Goal: Information Seeking & Learning: Learn about a topic

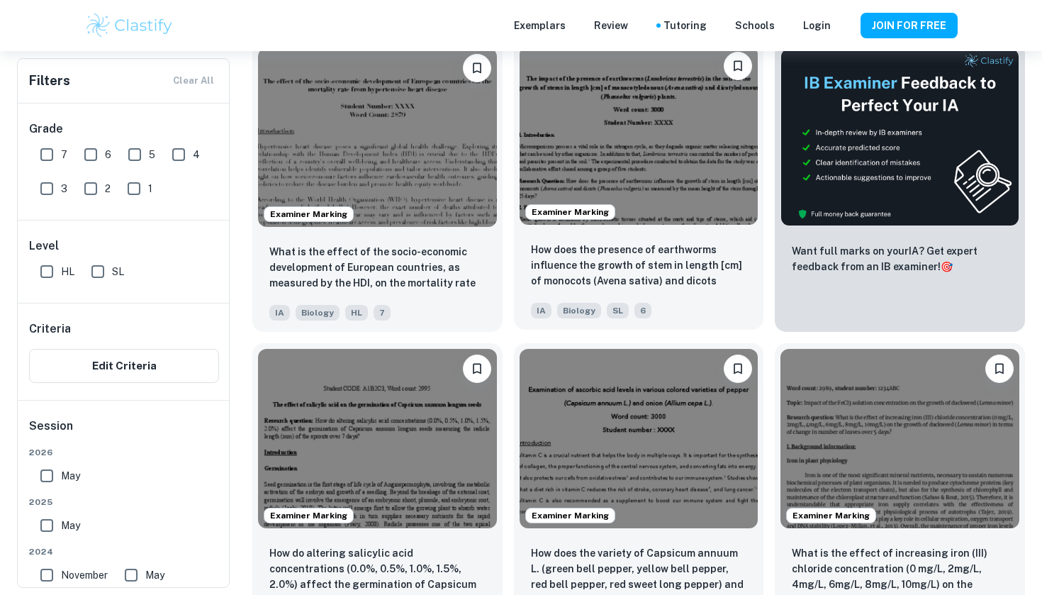
type input "Biology"
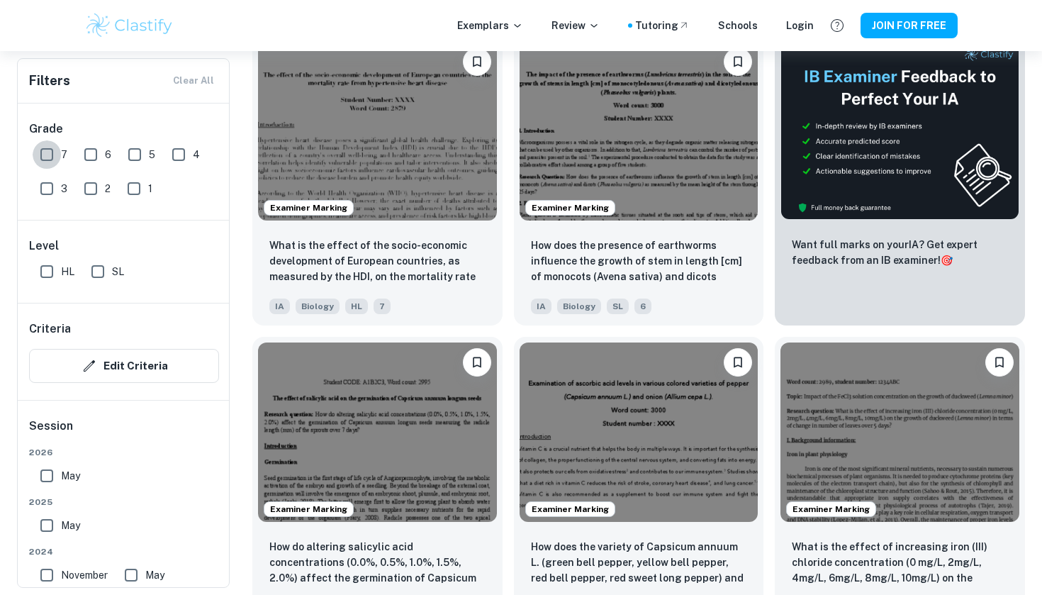
click at [47, 152] on input "7" at bounding box center [47, 154] width 28 height 28
checkbox input "true"
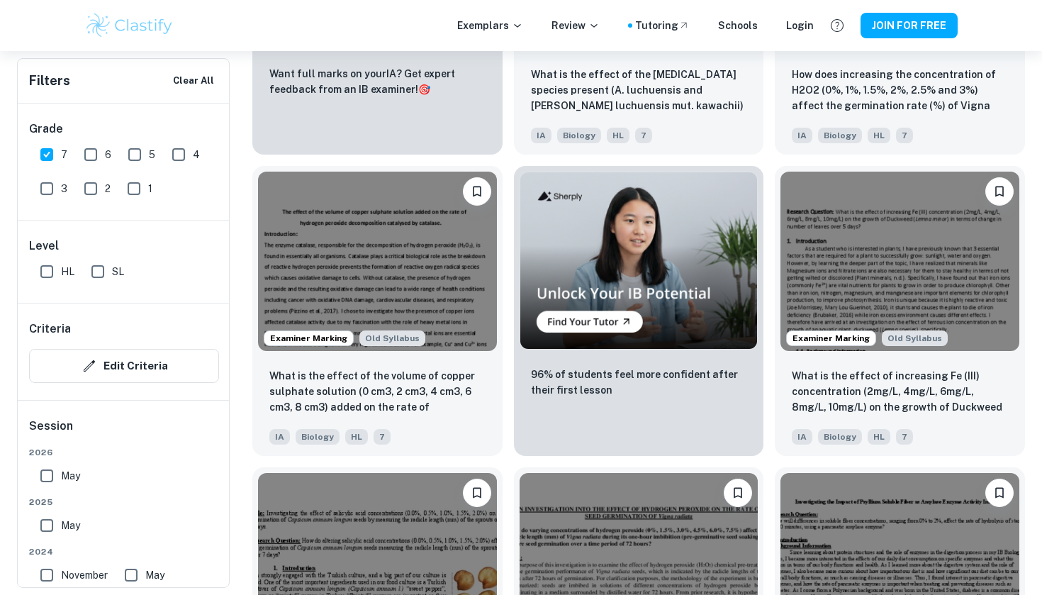
scroll to position [2500, 0]
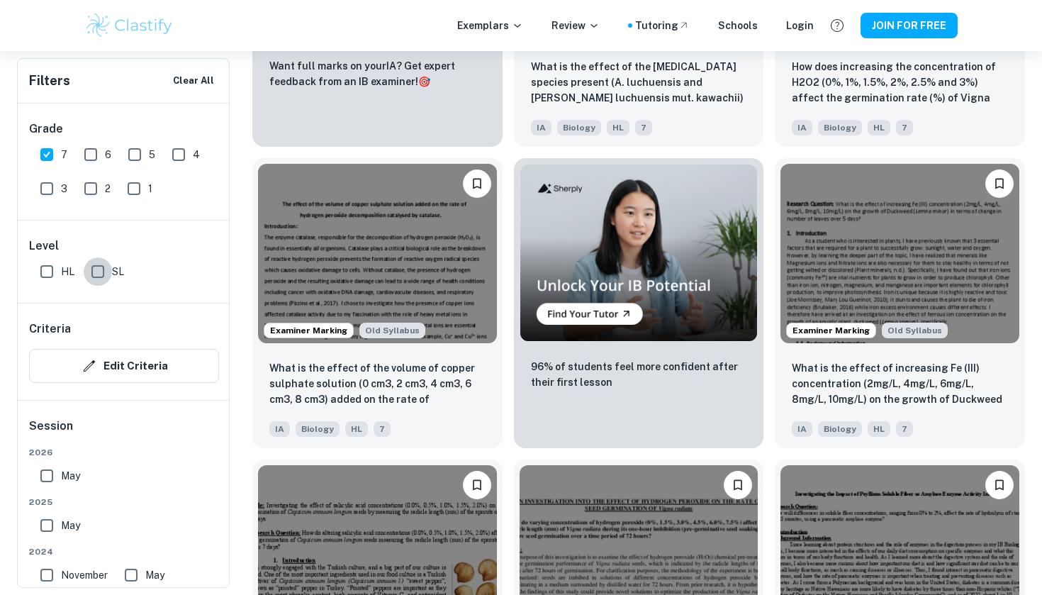
click at [98, 274] on input "SL" at bounding box center [98, 271] width 28 height 28
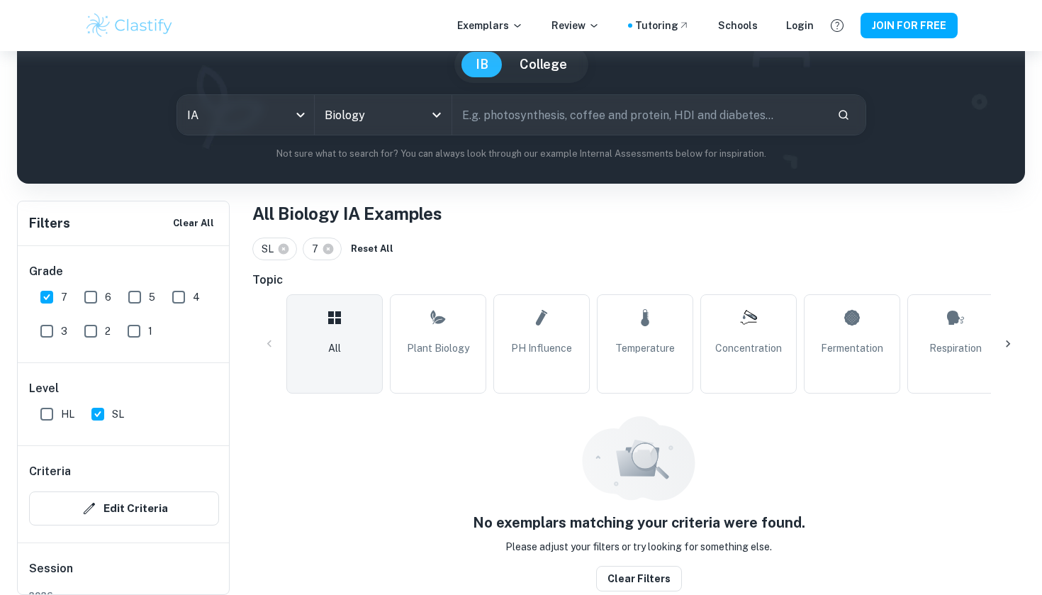
scroll to position [132, 0]
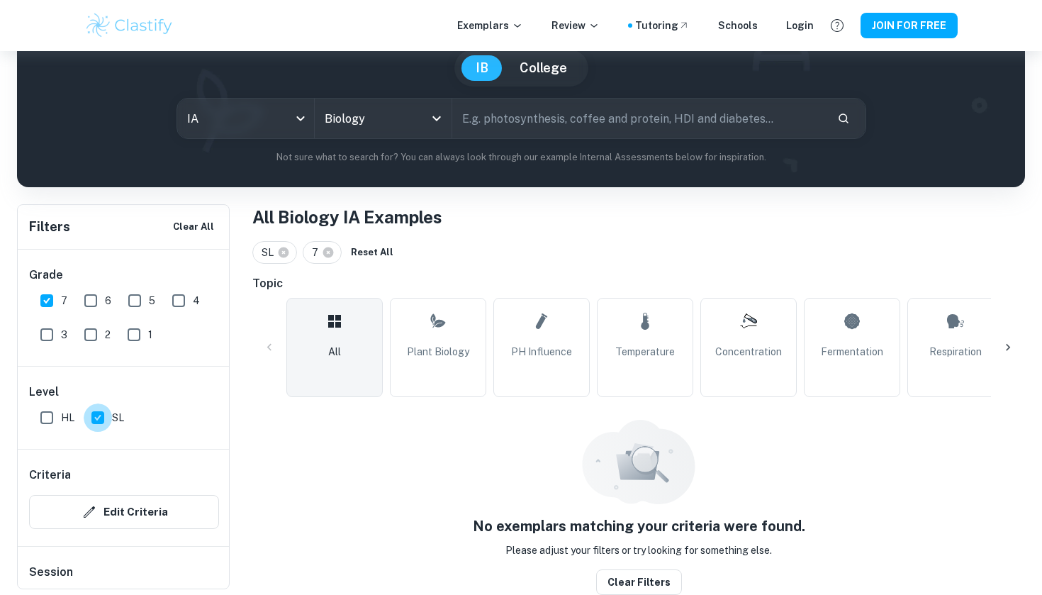
click at [96, 417] on input "SL" at bounding box center [98, 418] width 28 height 28
checkbox input "false"
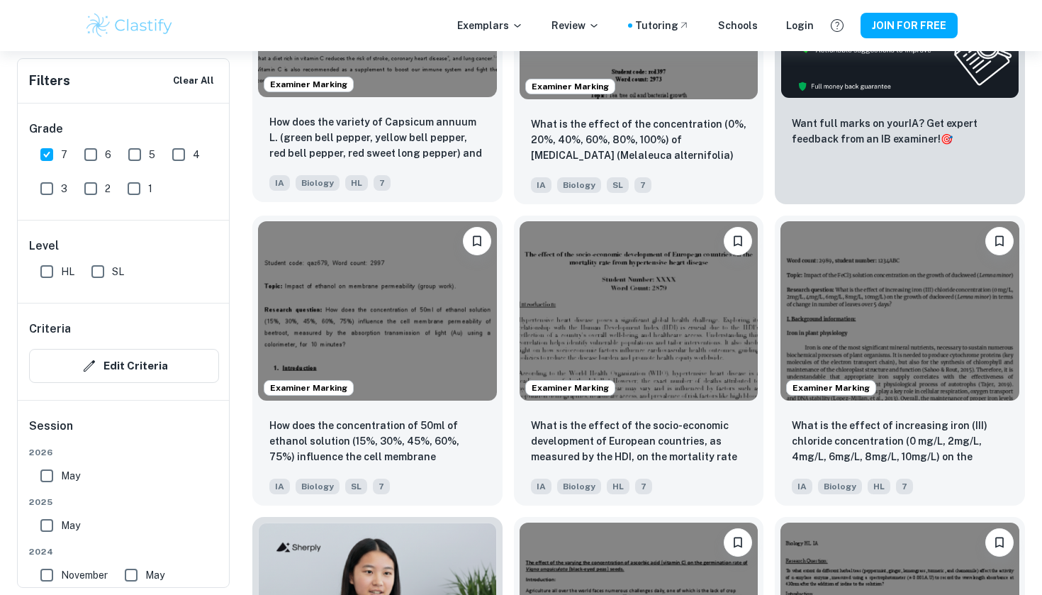
scroll to position [638, 0]
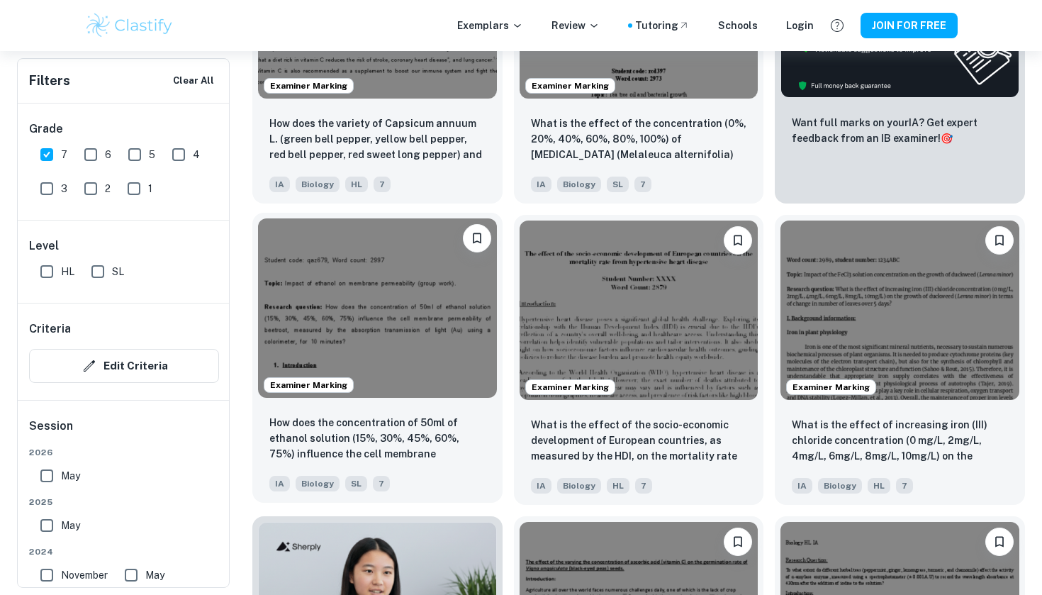
click at [438, 345] on img at bounding box center [377, 307] width 239 height 179
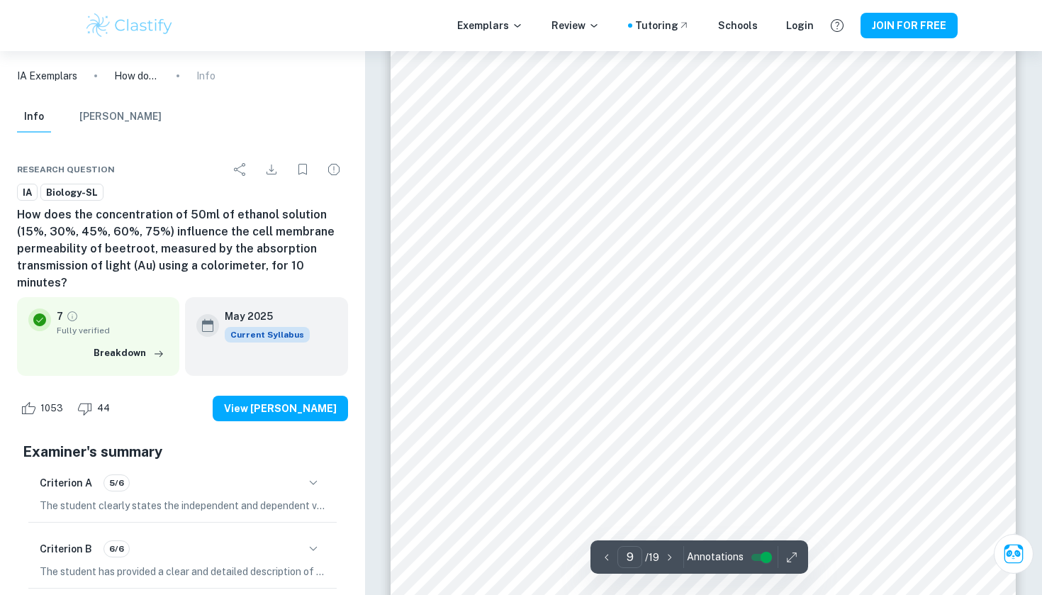
type input "8"
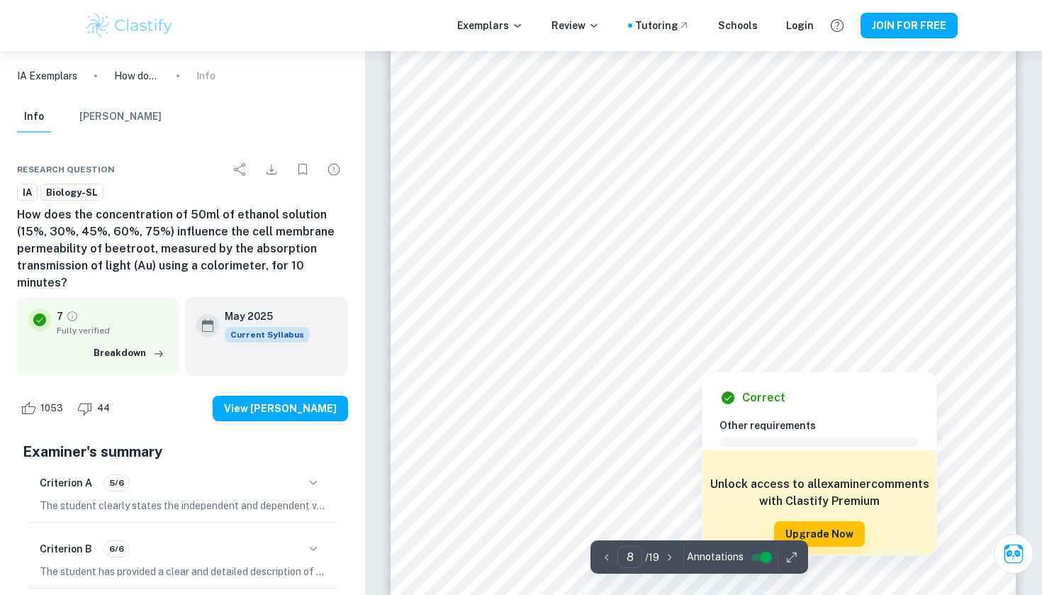
scroll to position [6489, 0]
